Goal: Task Accomplishment & Management: Manage account settings

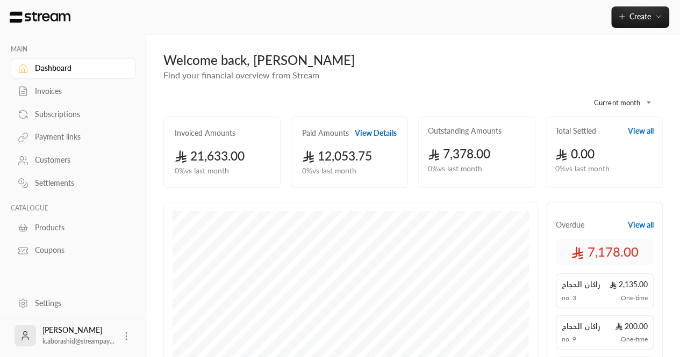
click at [61, 301] on div "Settings" at bounding box center [78, 303] width 87 height 11
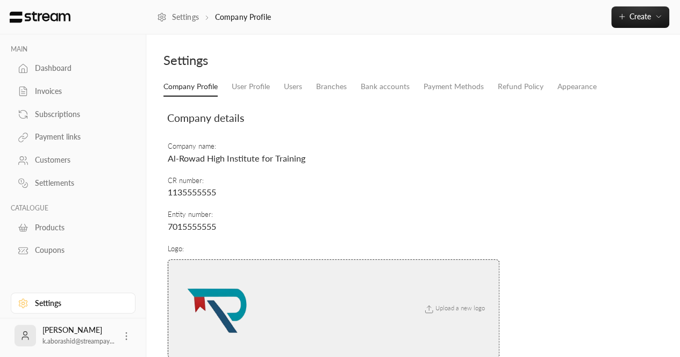
click at [294, 180] on td "CR number : 1135555555" at bounding box center [333, 187] width 333 height 34
click at [297, 85] on link "Users" at bounding box center [293, 86] width 18 height 19
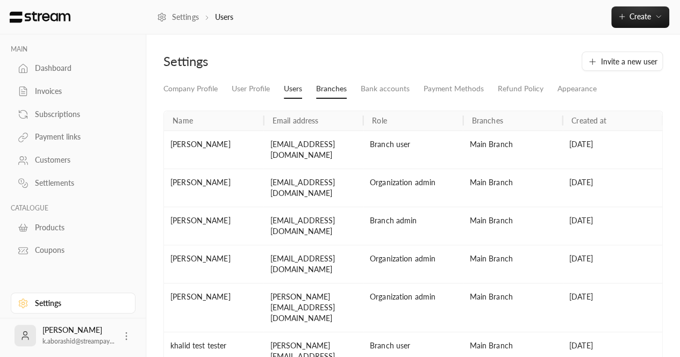
click at [335, 89] on link "Branches" at bounding box center [331, 89] width 31 height 19
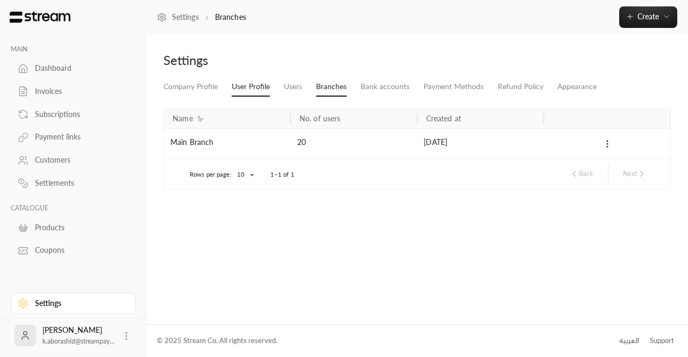
click at [261, 87] on link "User Profile" at bounding box center [251, 86] width 38 height 19
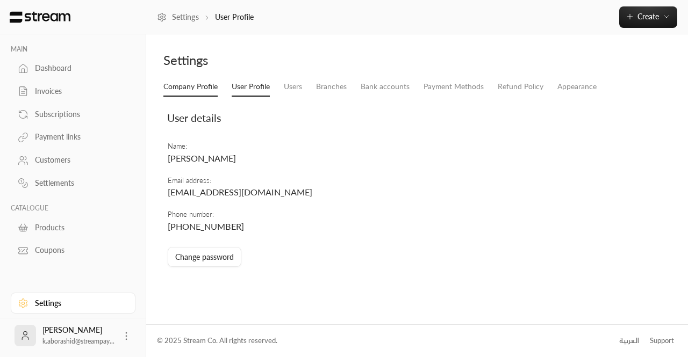
click at [204, 91] on link "Company Profile" at bounding box center [190, 86] width 54 height 19
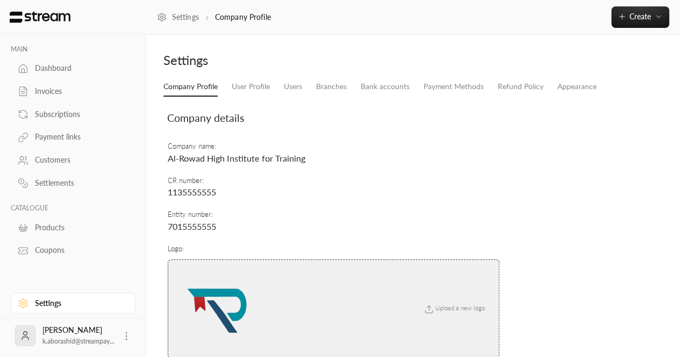
click at [249, 66] on div "Settings" at bounding box center [285, 60] width 244 height 17
click at [280, 77] on div "Settings" at bounding box center [413, 65] width 510 height 26
click at [248, 91] on link "User Profile" at bounding box center [251, 86] width 38 height 19
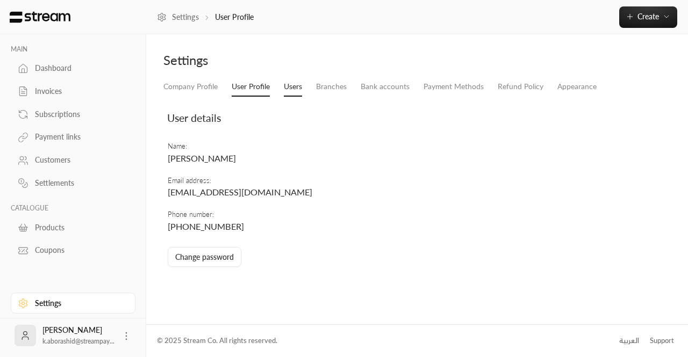
click at [297, 95] on link "Users" at bounding box center [293, 86] width 18 height 19
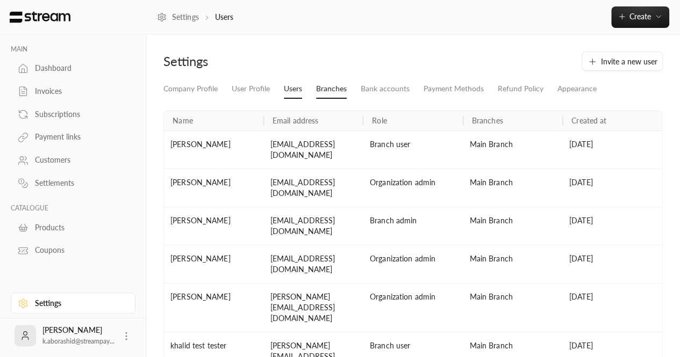
click at [343, 95] on link "Branches" at bounding box center [331, 89] width 31 height 19
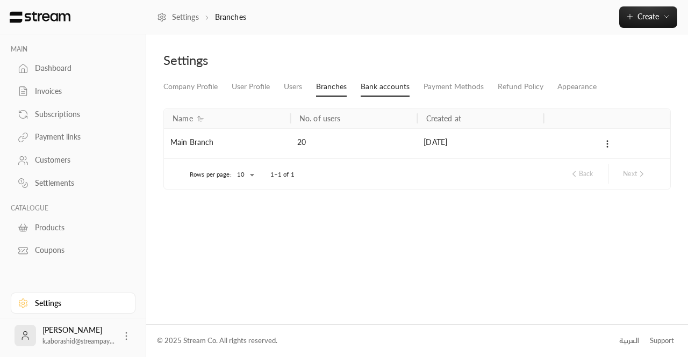
click at [372, 94] on link "Bank accounts" at bounding box center [384, 86] width 49 height 19
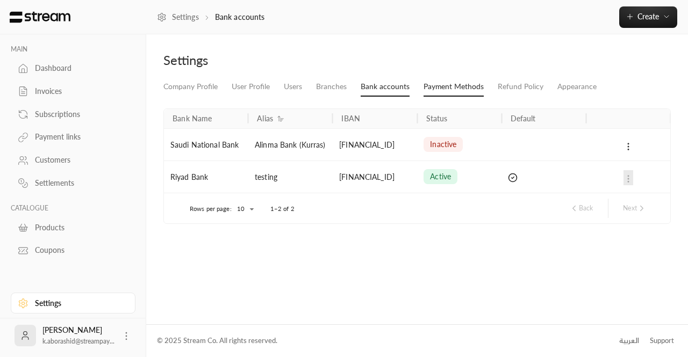
click at [445, 94] on link "Payment Methods" at bounding box center [453, 86] width 60 height 19
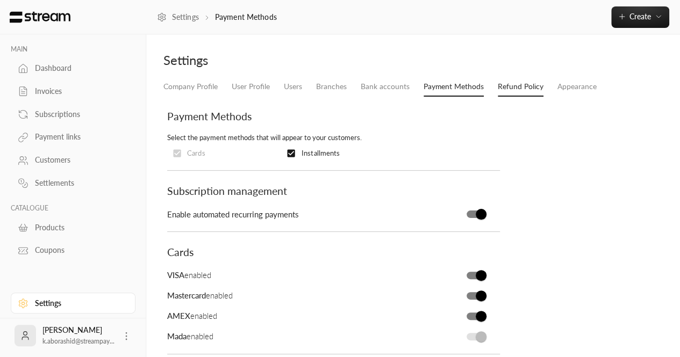
click at [515, 90] on link "Refund Policy" at bounding box center [520, 86] width 46 height 19
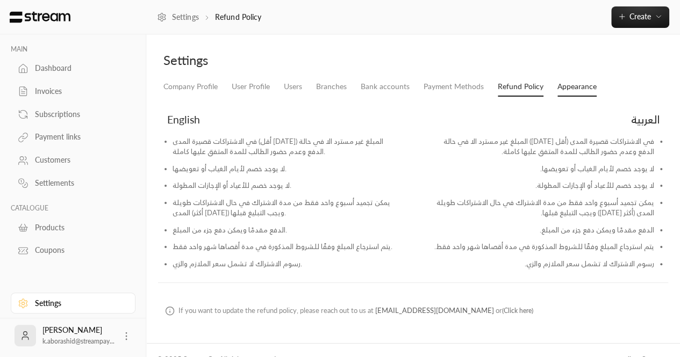
click at [567, 90] on link "Appearance" at bounding box center [576, 86] width 39 height 19
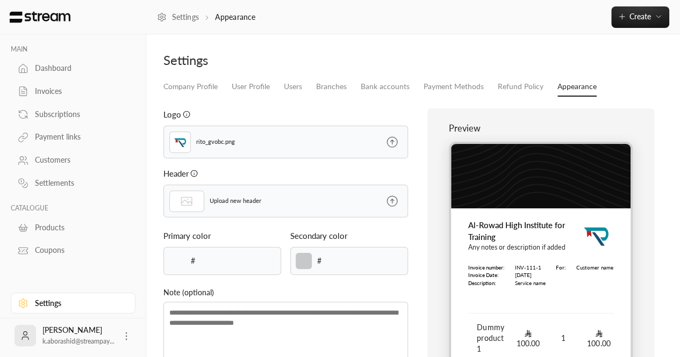
type input "******"
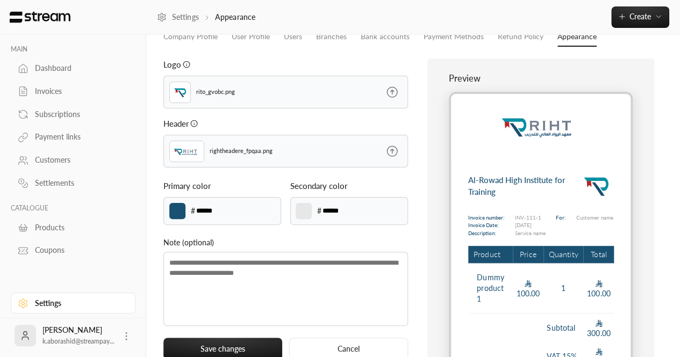
scroll to position [50, 0]
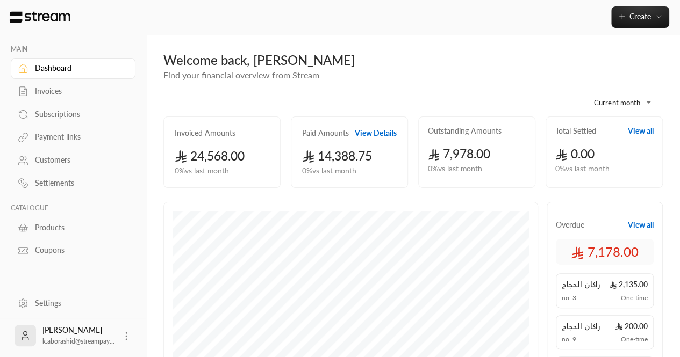
click at [62, 290] on div "Settings خالد أبوراشد k.aborashid@streampay..." at bounding box center [73, 322] width 146 height 70
click at [50, 306] on div "Settings" at bounding box center [78, 303] width 87 height 11
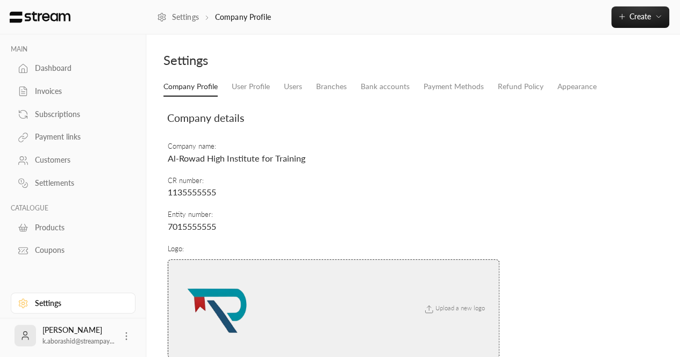
click at [243, 97] on div "Company Profile User Profile Users Branches Bank accounts Payment Methods Refun…" at bounding box center [413, 266] width 510 height 378
click at [248, 85] on link "User Profile" at bounding box center [251, 86] width 38 height 19
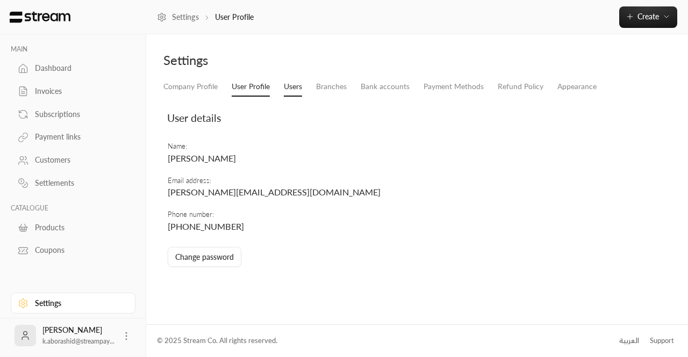
click at [290, 82] on link "Users" at bounding box center [293, 86] width 18 height 19
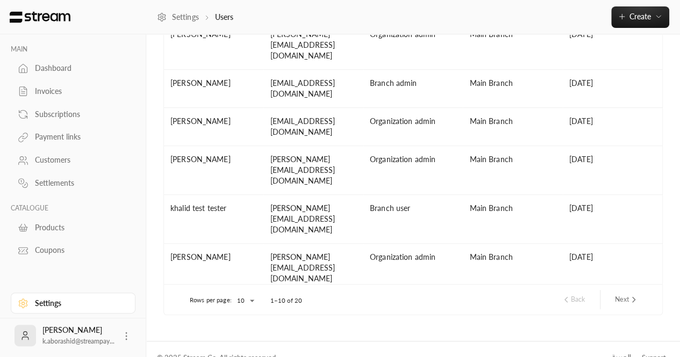
scroll to position [163, 0]
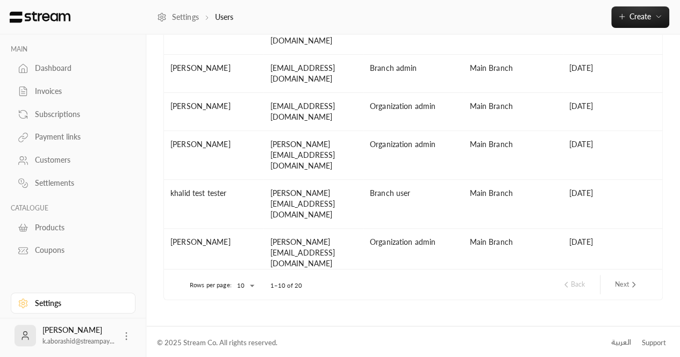
click at [617, 288] on button "Next" at bounding box center [626, 285] width 32 height 18
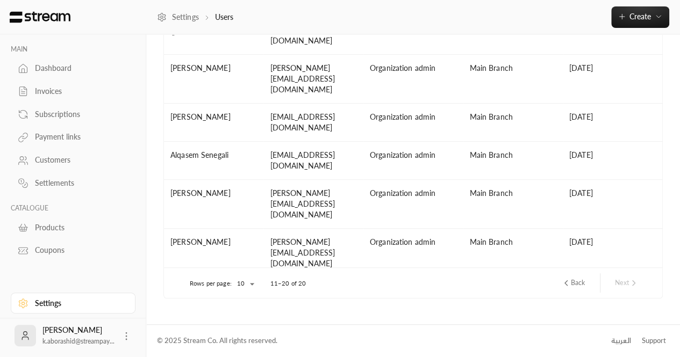
scroll to position [151, 0]
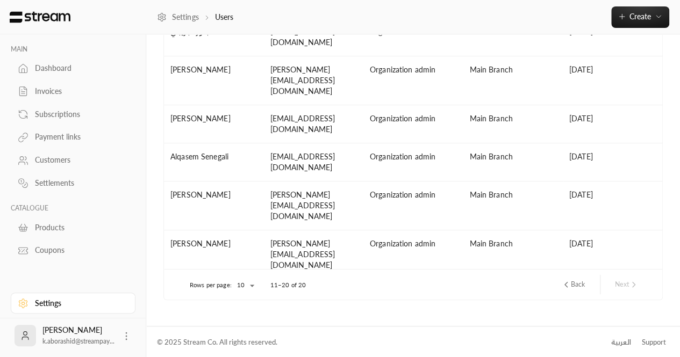
click at [568, 281] on icon "previous page" at bounding box center [566, 285] width 10 height 10
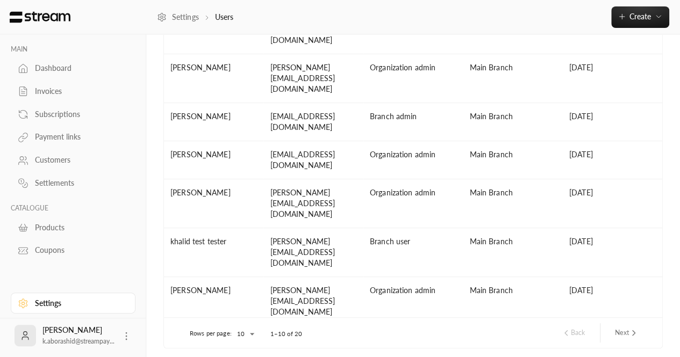
scroll to position [111, 0]
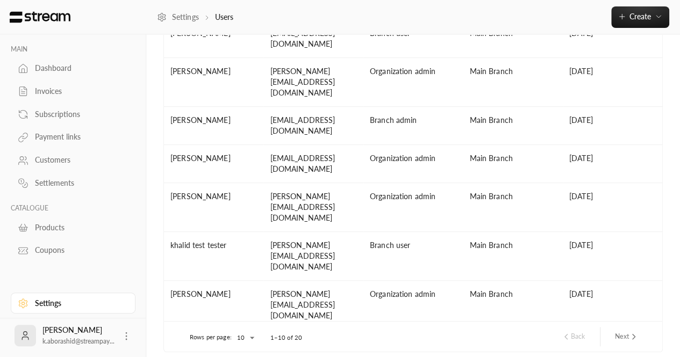
click at [314, 280] on div "[EMAIL_ADDRESS][DOMAIN_NAME]" at bounding box center [312, 304] width 99 height 49
click at [264, 280] on div "[EMAIL_ADDRESS][DOMAIN_NAME]" at bounding box center [312, 304] width 99 height 49
click at [244, 280] on div "[PERSON_NAME]" at bounding box center [213, 304] width 99 height 49
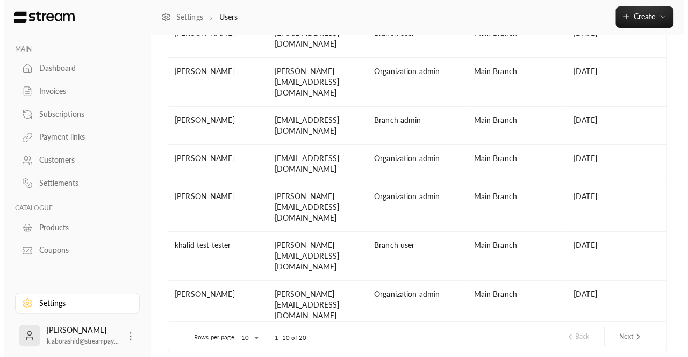
scroll to position [0, 0]
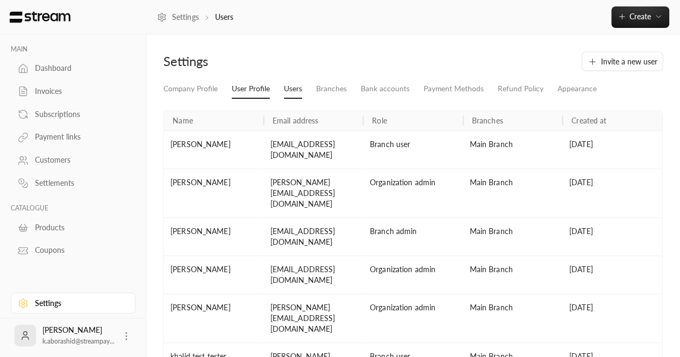
click at [251, 90] on link "User Profile" at bounding box center [251, 89] width 38 height 19
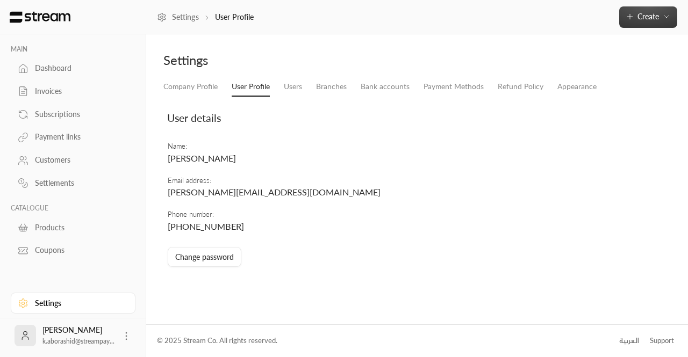
click at [659, 24] on button "Create" at bounding box center [648, 16] width 58 height 21
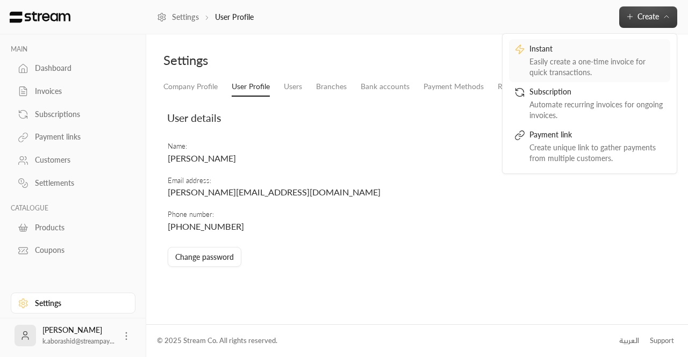
click at [548, 66] on div "Easily create a one-time invoice for quick transactions." at bounding box center [596, 66] width 135 height 21
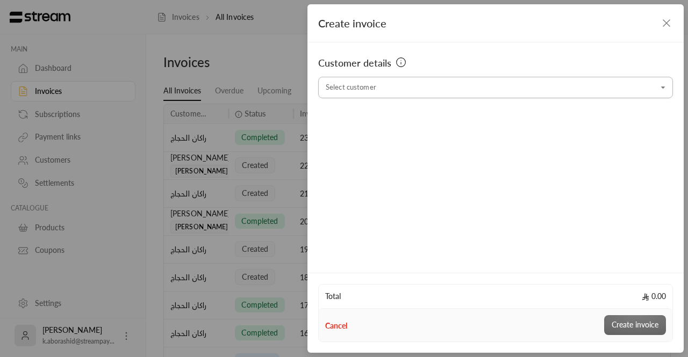
click at [389, 89] on input "Select customer" at bounding box center [495, 87] width 355 height 19
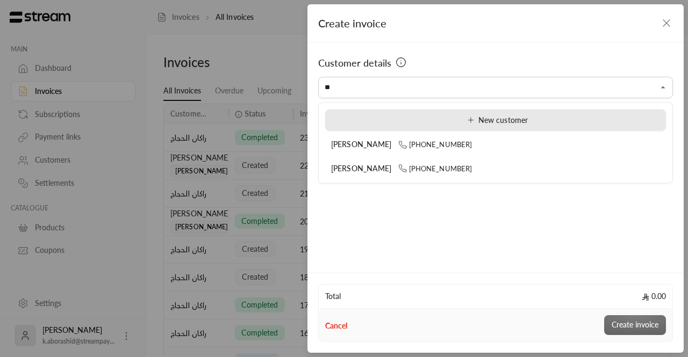
type input "*"
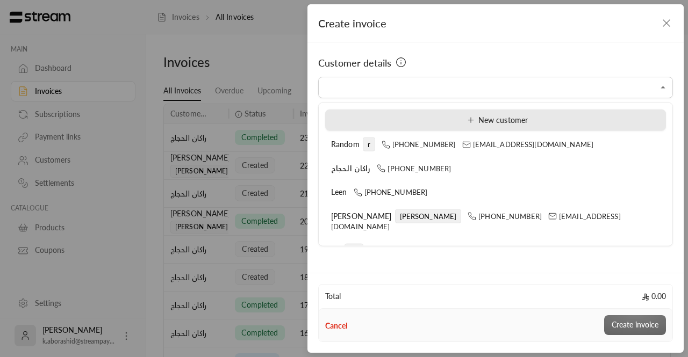
click at [456, 121] on div "New customer" at bounding box center [495, 119] width 329 height 11
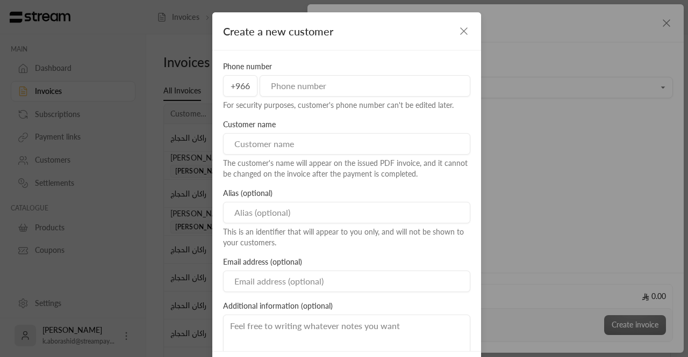
click at [352, 92] on input "tel" at bounding box center [364, 85] width 211 height 21
type input "581881851"
click at [317, 146] on input at bounding box center [346, 143] width 247 height 21
type input "،"
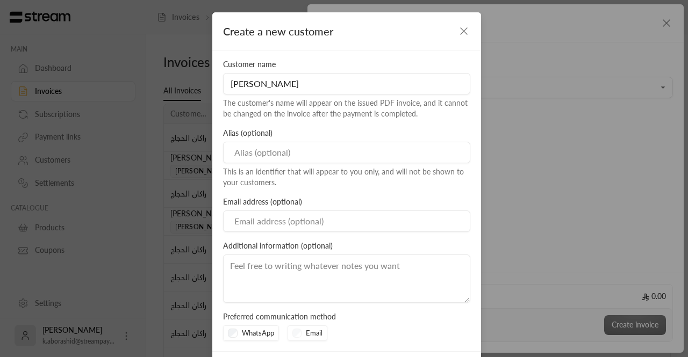
scroll to position [48, 0]
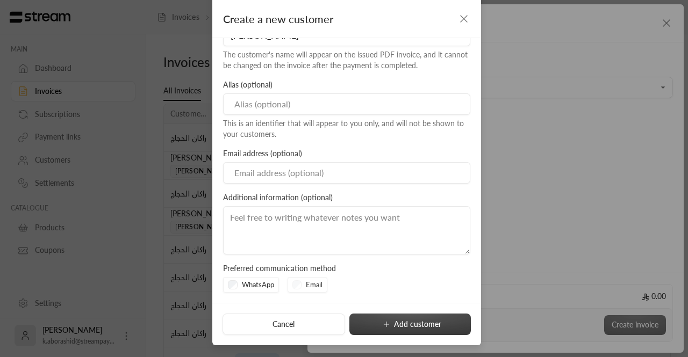
type input "خالد أبوراشد"
click at [394, 329] on button "Add customer" at bounding box center [409, 324] width 121 height 21
type input "**********"
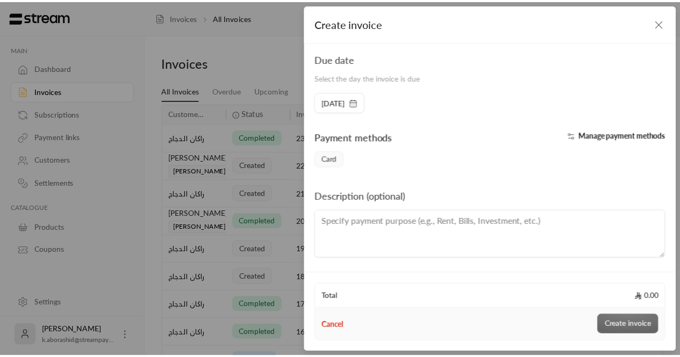
scroll to position [0, 0]
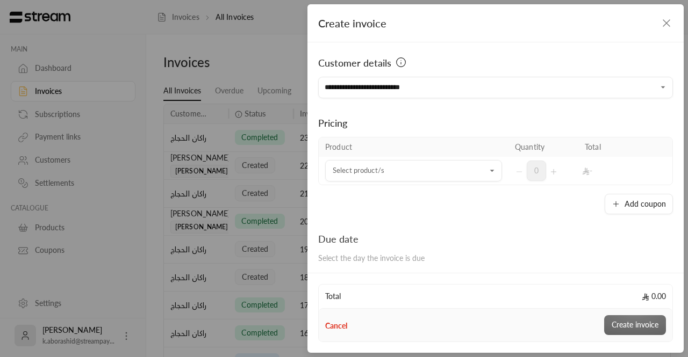
click at [666, 24] on icon "button" at bounding box center [666, 23] width 13 height 13
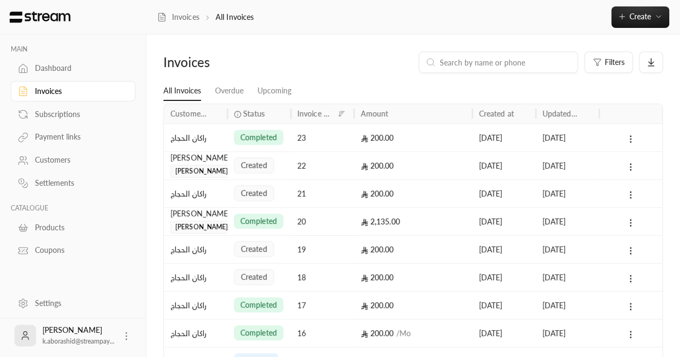
click at [34, 155] on link "Customers" at bounding box center [73, 160] width 125 height 21
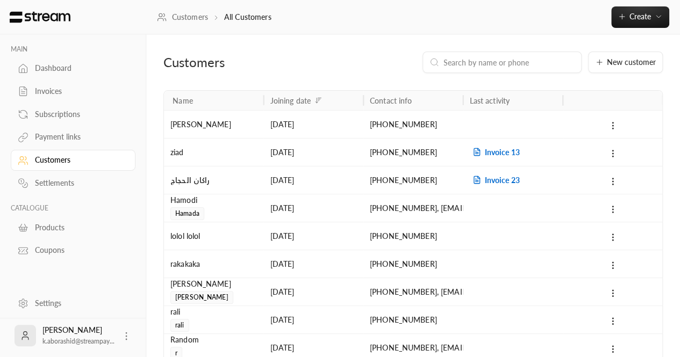
scroll to position [1, 0]
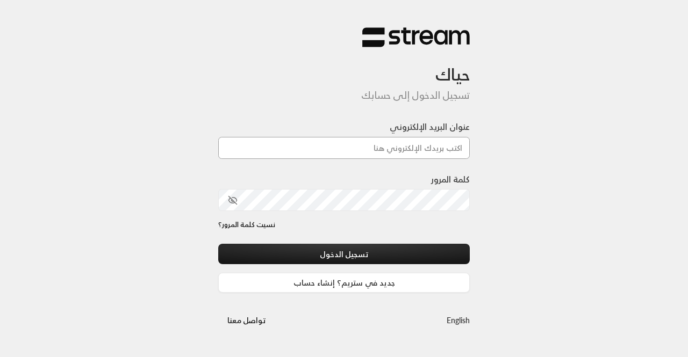
drag, startPoint x: 0, startPoint y: 0, endPoint x: 304, endPoint y: 152, distance: 339.5
click at [304, 152] on input "عنوان البريد الإلكتروني" at bounding box center [343, 148] width 251 height 22
paste input "technology+su93radm1n_finesse@streampay.sa"
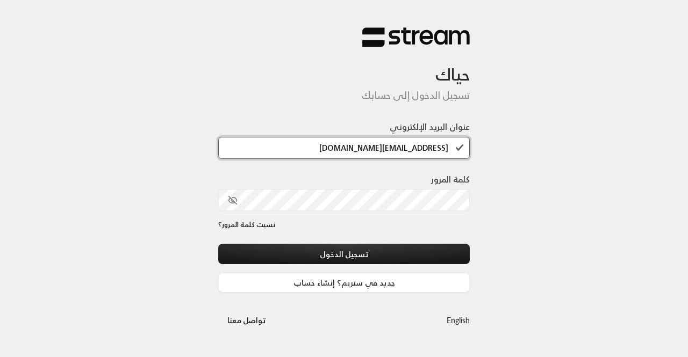
click at [393, 149] on input "technology+su93radm1n_finesse@streampay.sa" at bounding box center [343, 148] width 251 height 22
click at [363, 163] on div "عنوان البريد الإلكتروني technology+su93radm1n_clinicy@streampay.sa" at bounding box center [343, 146] width 251 height 52
click at [350, 156] on input "technology+su93radm1n_clinicy@streampay.sa" at bounding box center [343, 148] width 251 height 22
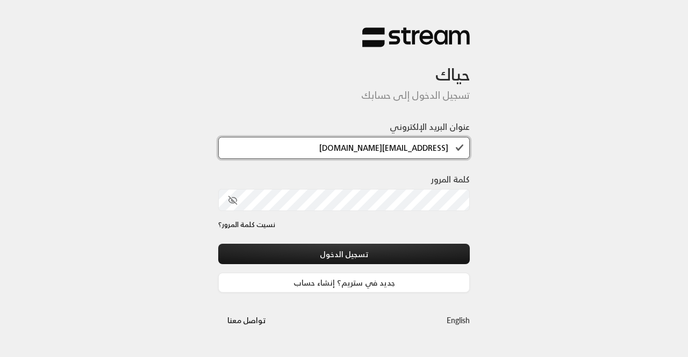
paste input "alrowad"
type input "technology+su93radm1n_alrowad@streampay.sa"
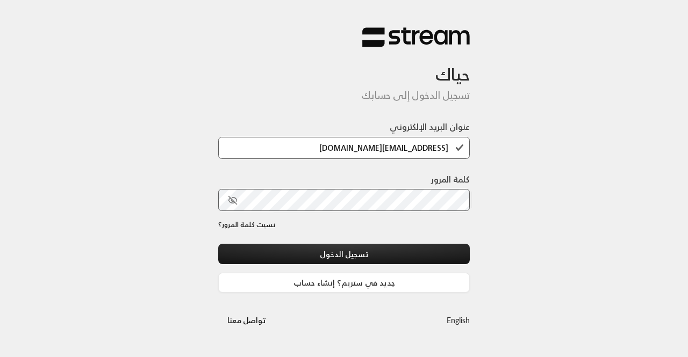
click at [234, 201] on icon "toggle password visibility" at bounding box center [233, 201] width 10 height 10
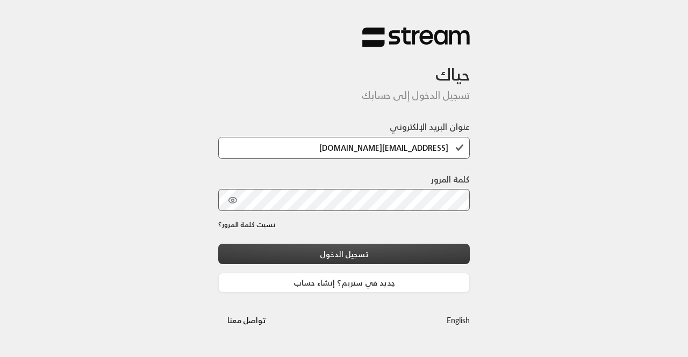
click at [256, 255] on button "تسجيل الدخول" at bounding box center [343, 254] width 251 height 20
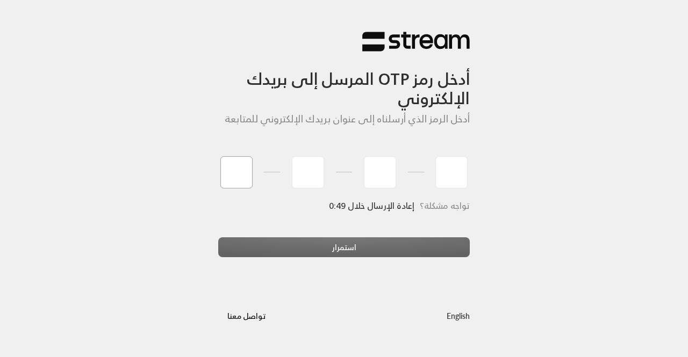
paste input "5"
type input "5"
type input "1"
type input "6"
type input "4"
